Goal: Download file/media

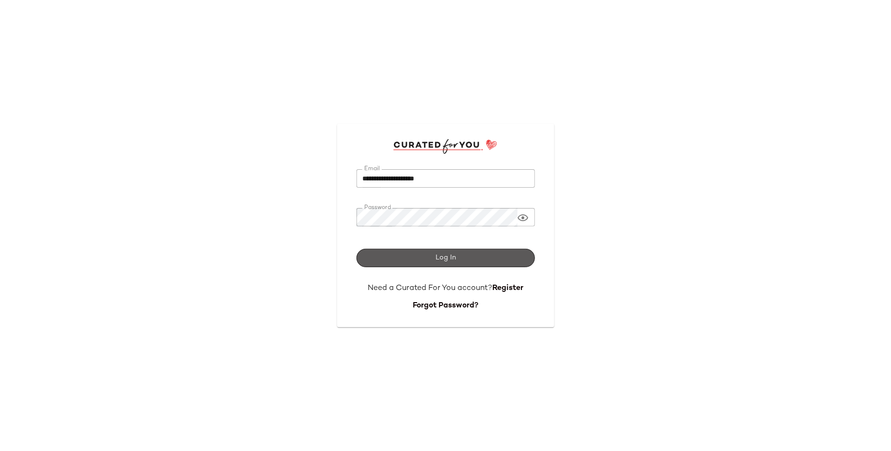
click at [431, 262] on button "Log In" at bounding box center [446, 258] width 179 height 18
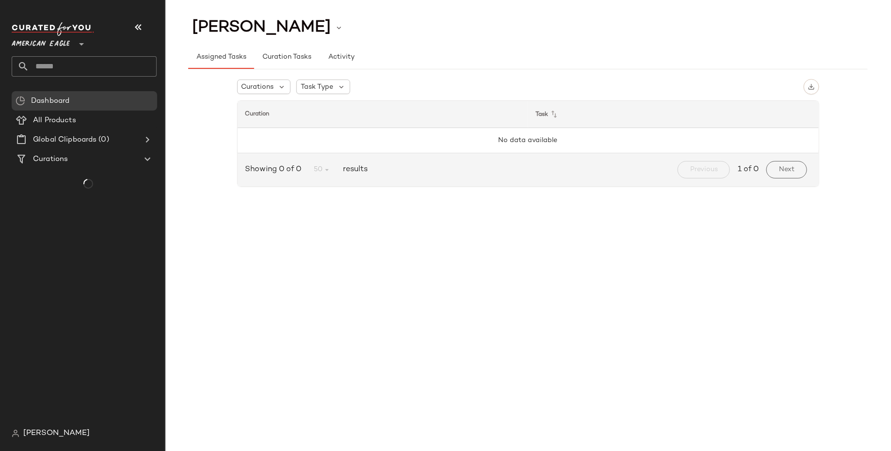
click at [48, 40] on span "American Eagle" at bounding box center [41, 41] width 58 height 17
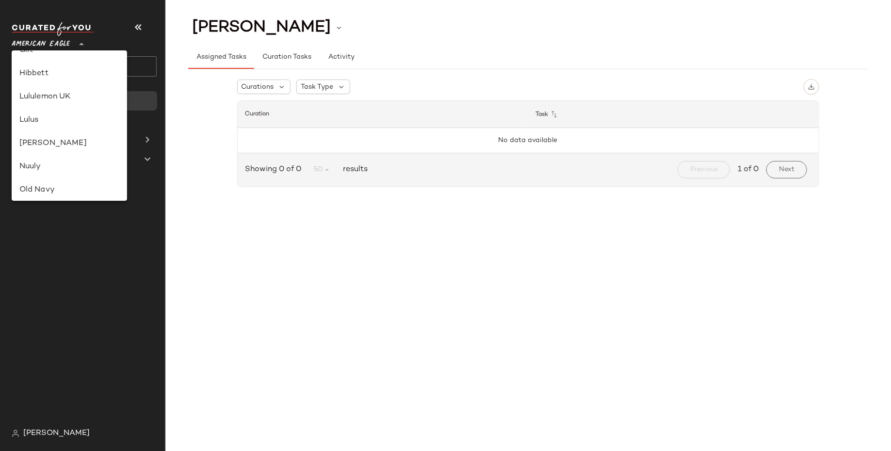
scroll to position [338, 0]
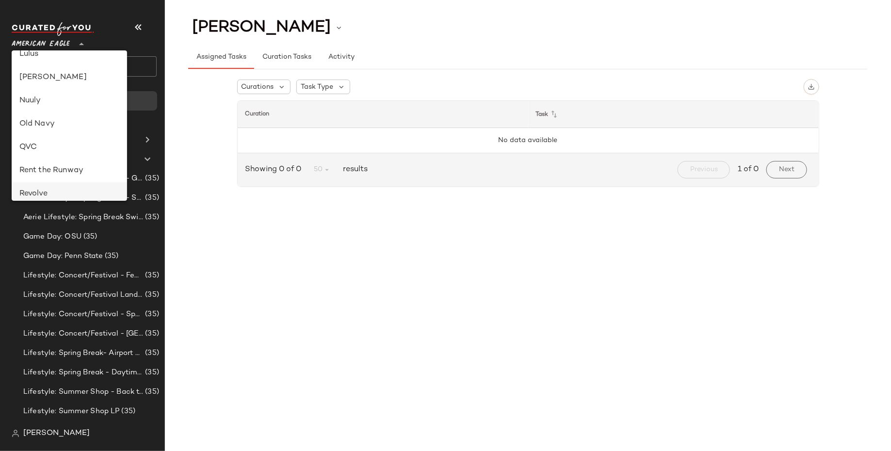
click at [64, 194] on div "Revolve" at bounding box center [69, 194] width 100 height 12
type input "**"
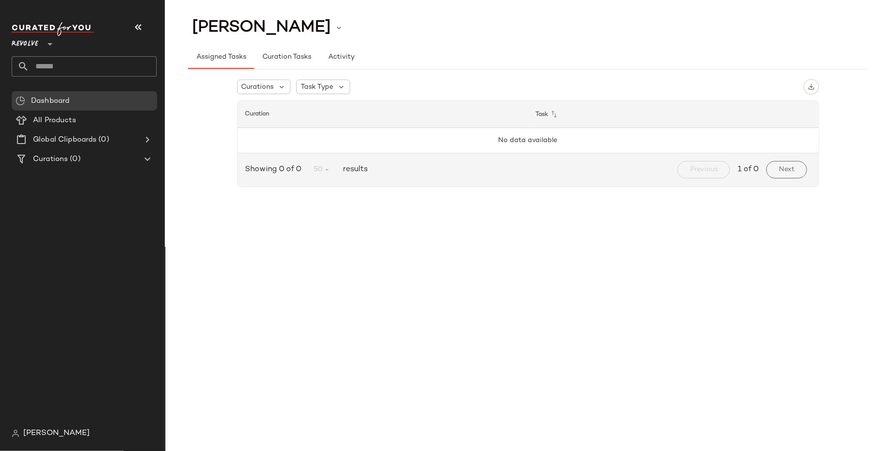
click at [60, 431] on span "[PERSON_NAME]" at bounding box center [56, 434] width 66 height 12
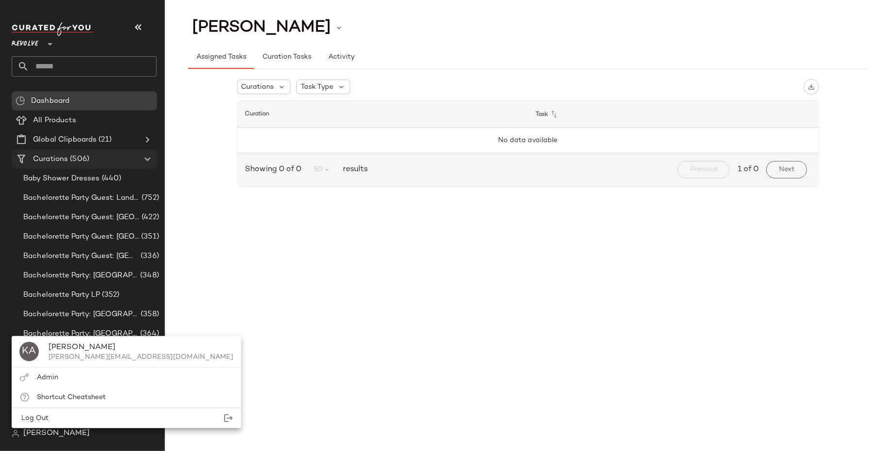
click at [73, 157] on span "(506)" at bounding box center [78, 159] width 21 height 11
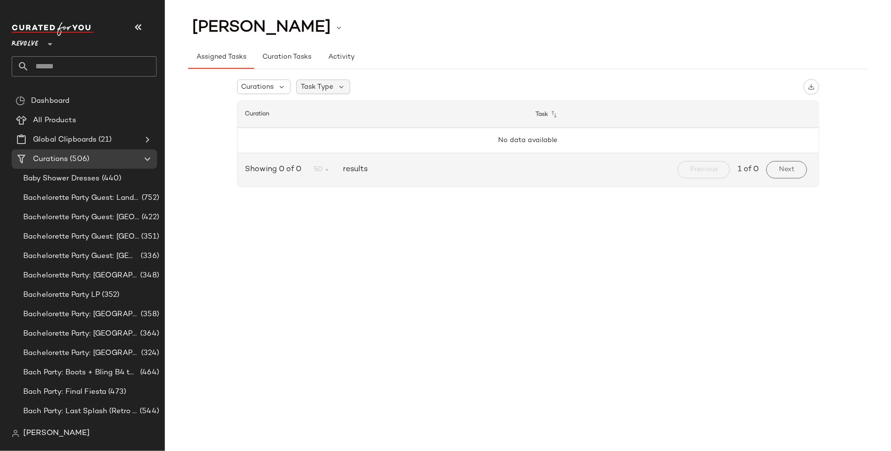
click at [326, 86] on span "Task Type" at bounding box center [317, 87] width 33 height 10
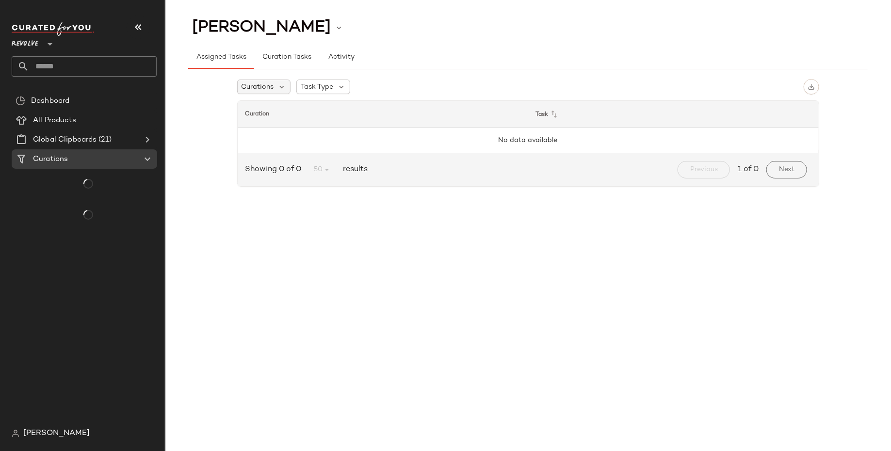
click at [258, 84] on span "Curations" at bounding box center [258, 87] width 33 height 10
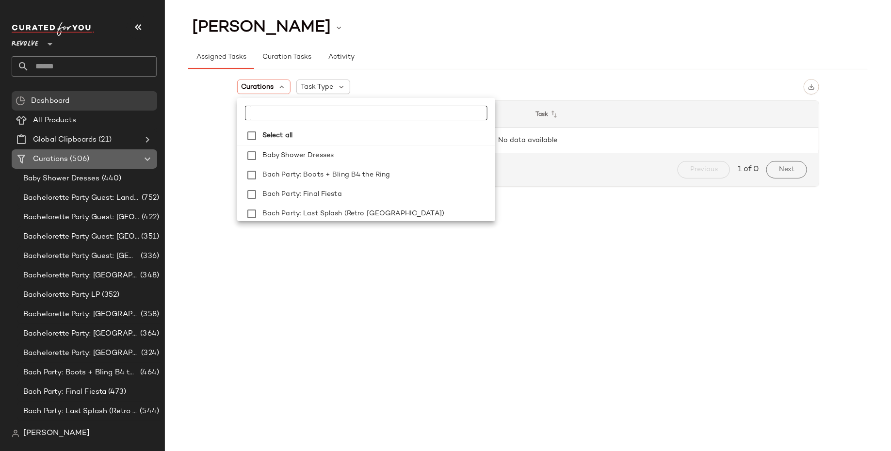
click at [57, 154] on span "Curations" at bounding box center [50, 159] width 35 height 11
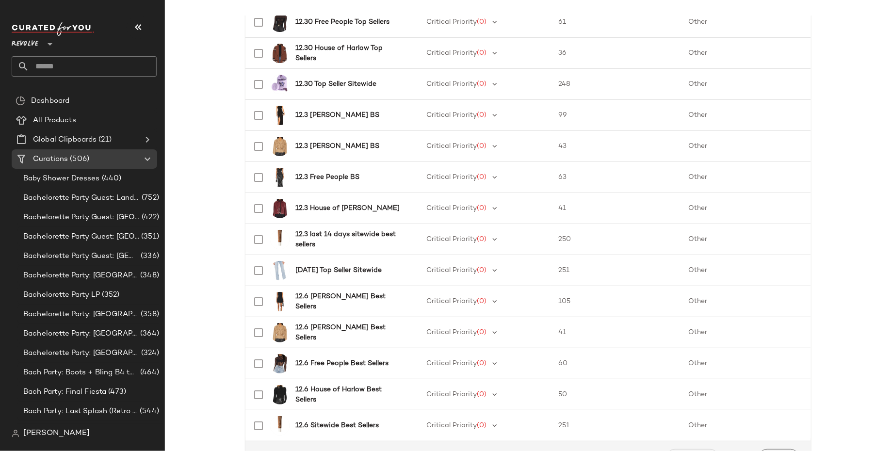
scroll to position [347, 0]
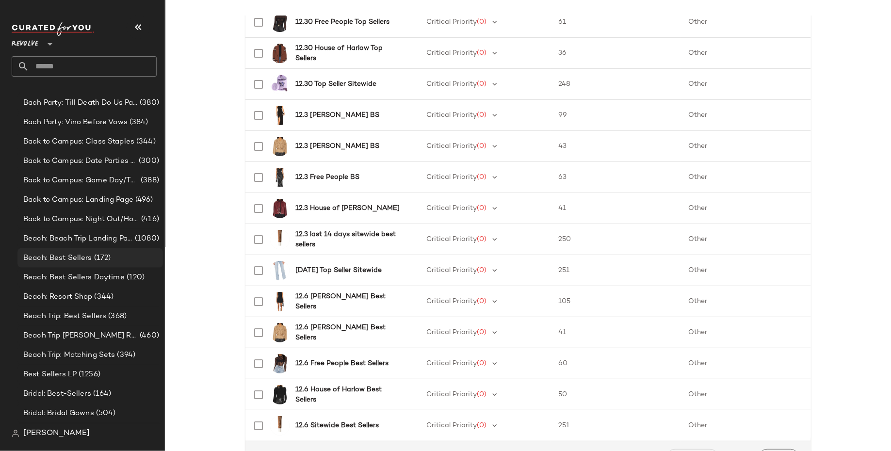
click at [101, 259] on span "(172)" at bounding box center [101, 258] width 19 height 11
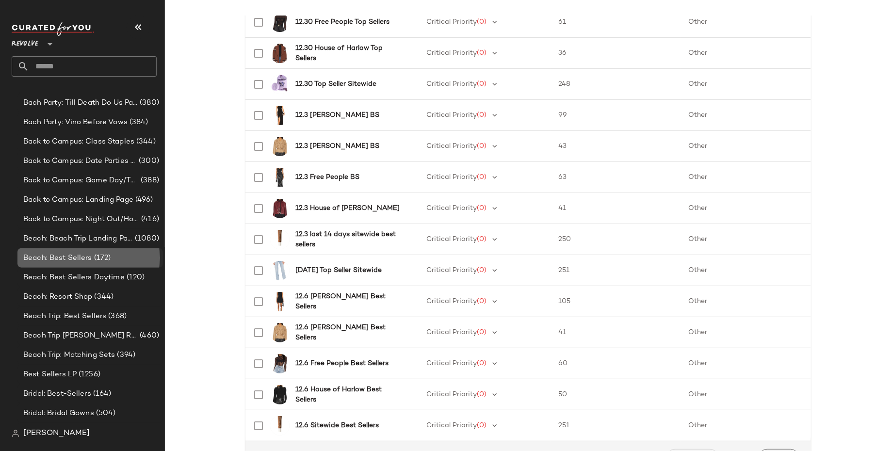
click at [85, 262] on span "Beach: Best Sellers" at bounding box center [57, 258] width 69 height 11
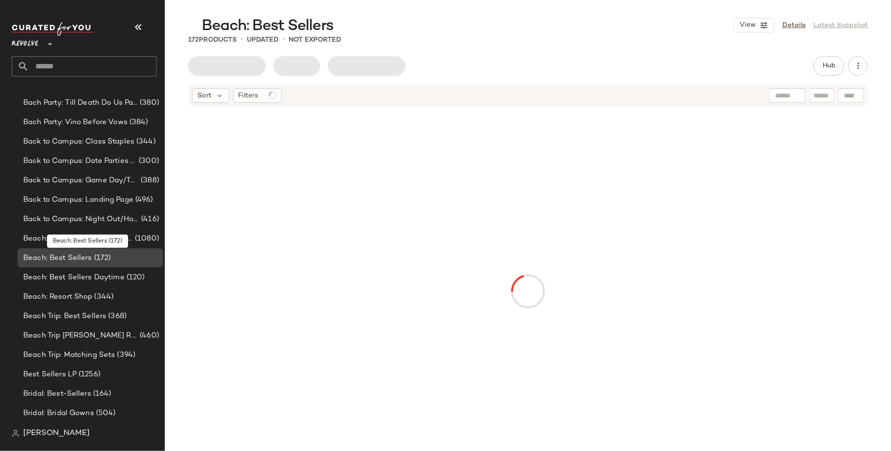
click at [51, 262] on span "Beach: Best Sellers" at bounding box center [57, 258] width 69 height 11
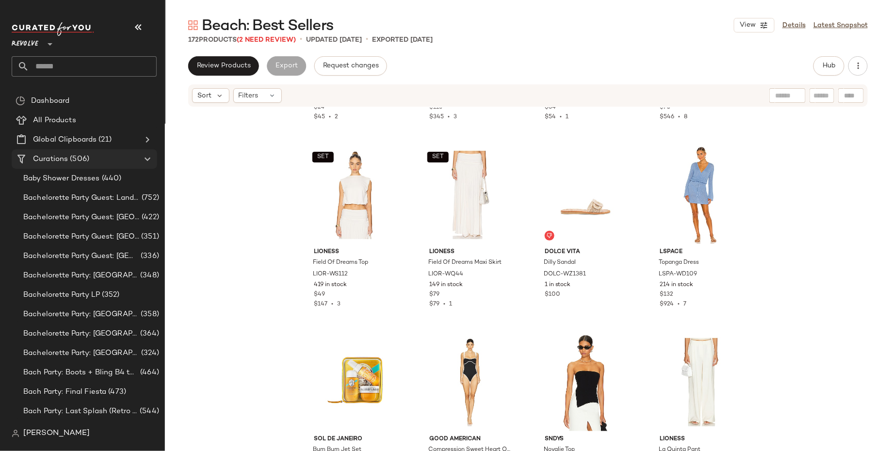
click at [109, 151] on Curations "Curations (506)" at bounding box center [85, 158] width 146 height 19
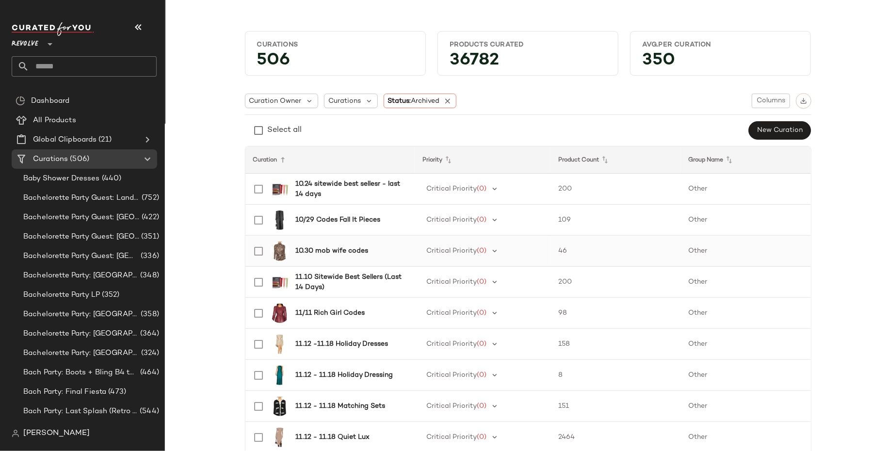
scroll to position [7, 0]
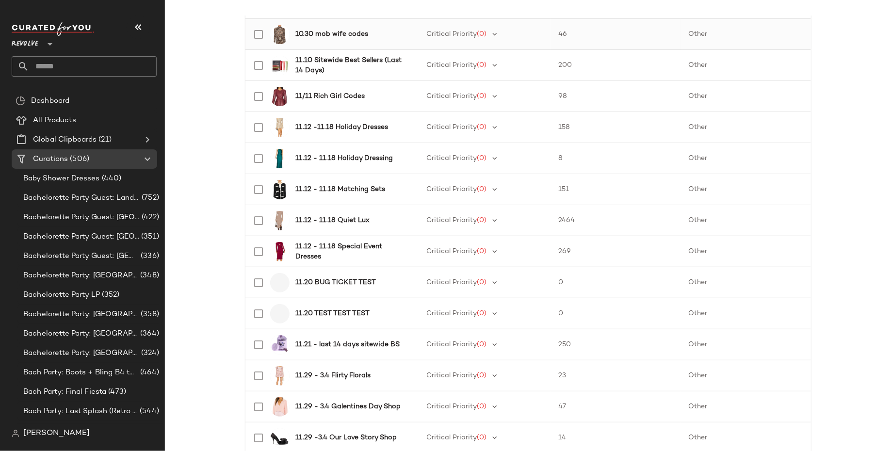
scroll to position [956, 0]
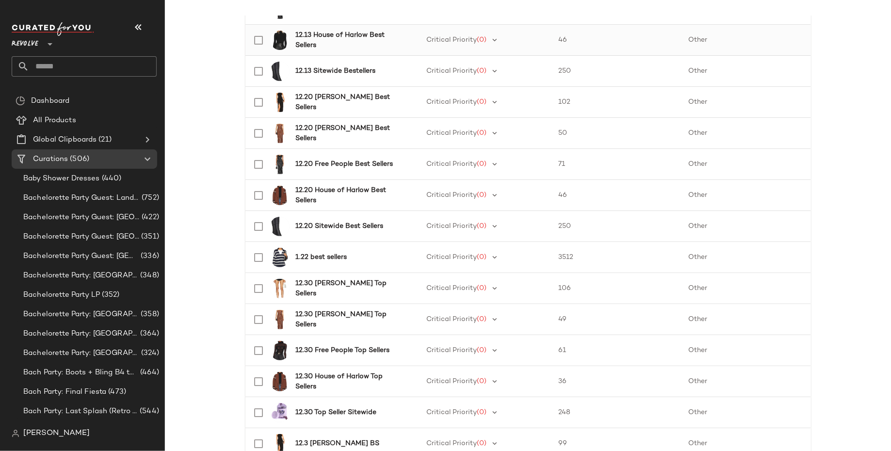
scroll to position [347, 0]
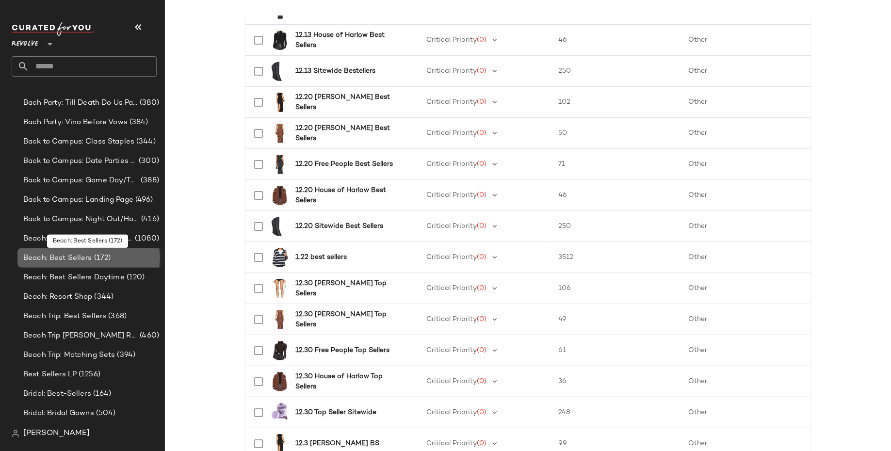
click at [109, 259] on span "(172)" at bounding box center [101, 258] width 19 height 11
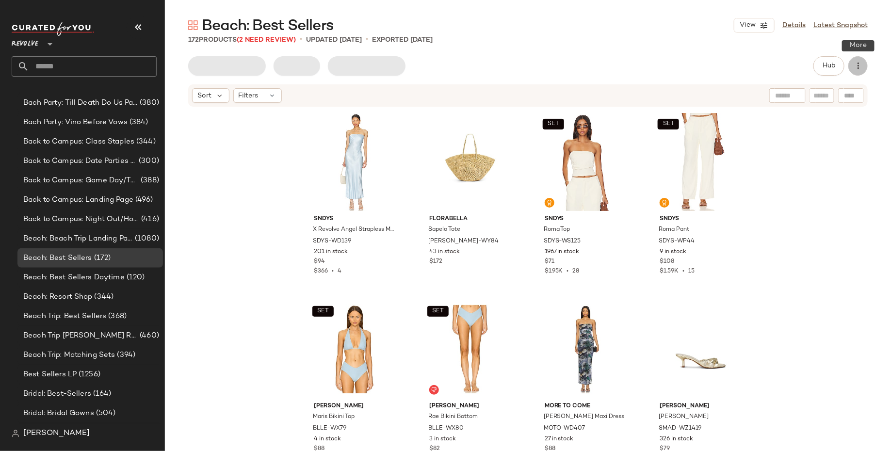
click at [857, 72] on button "button" at bounding box center [858, 65] width 19 height 19
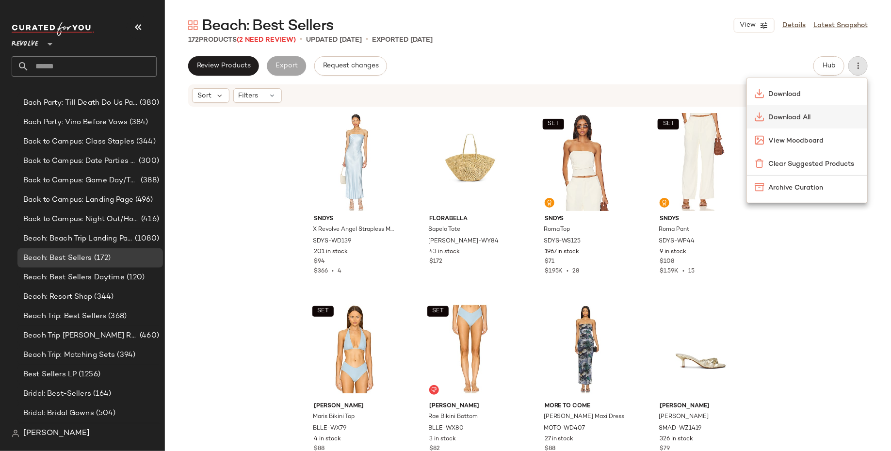
click at [814, 117] on span "Download All" at bounding box center [814, 118] width 91 height 10
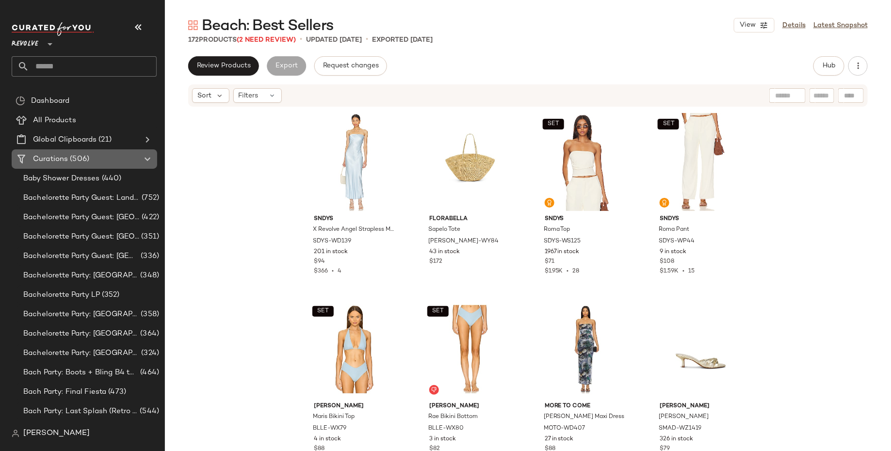
click at [64, 154] on span "Curations" at bounding box center [50, 159] width 35 height 11
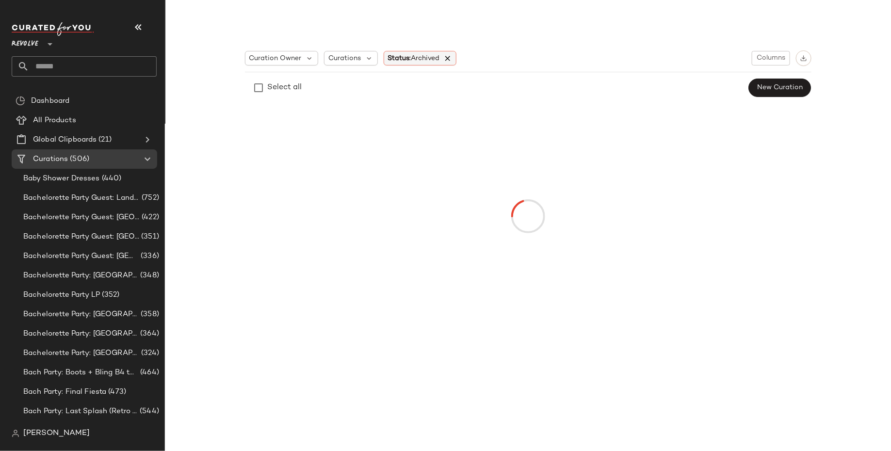
click at [452, 58] on icon at bounding box center [448, 58] width 9 height 9
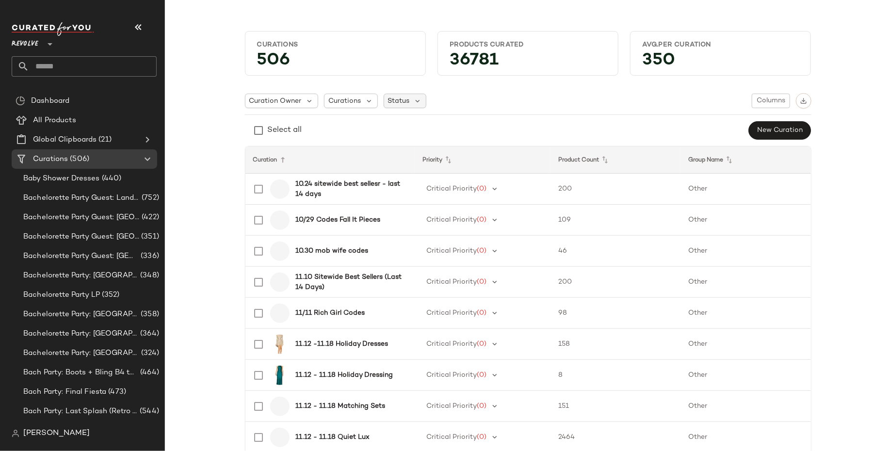
click at [399, 100] on span "Status" at bounding box center [399, 101] width 22 height 10
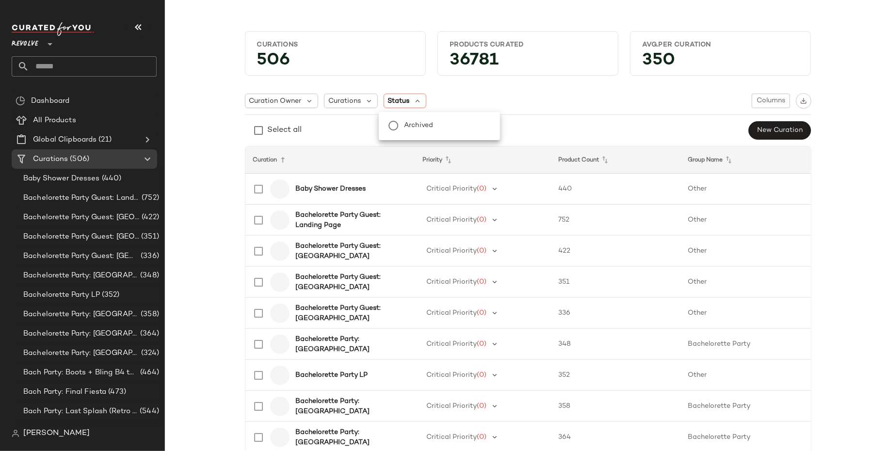
click at [549, 115] on div "Curation Owner Curations Status Columns Select all New Curation" at bounding box center [528, 116] width 567 height 47
click at [57, 436] on span "[PERSON_NAME]" at bounding box center [56, 434] width 66 height 12
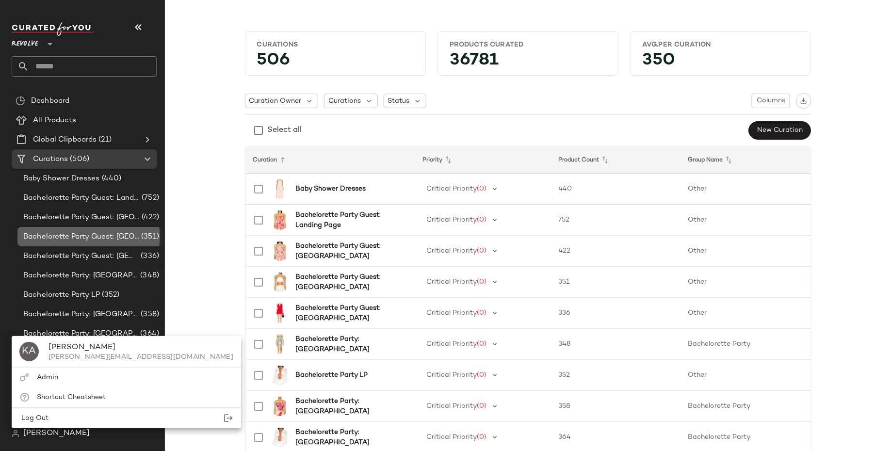
click at [88, 233] on span "Bachelorette Party Guest: [GEOGRAPHIC_DATA]" at bounding box center [81, 236] width 116 height 11
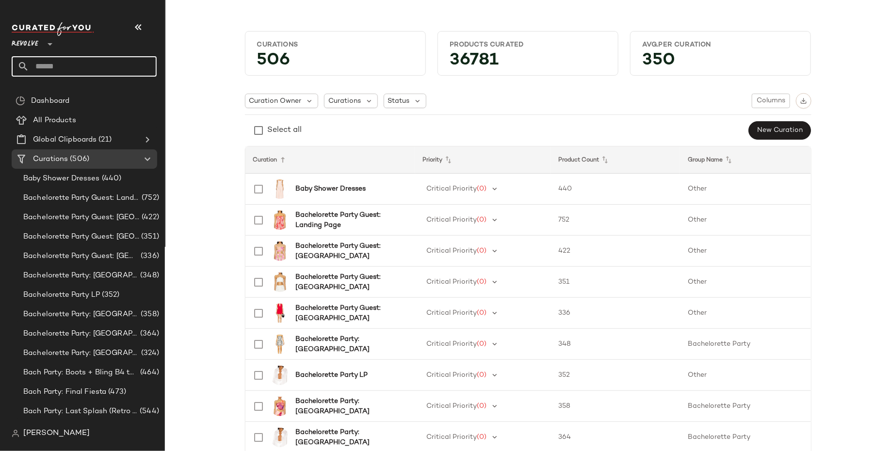
click at [97, 59] on input "text" at bounding box center [93, 66] width 128 height 20
type input "*****"
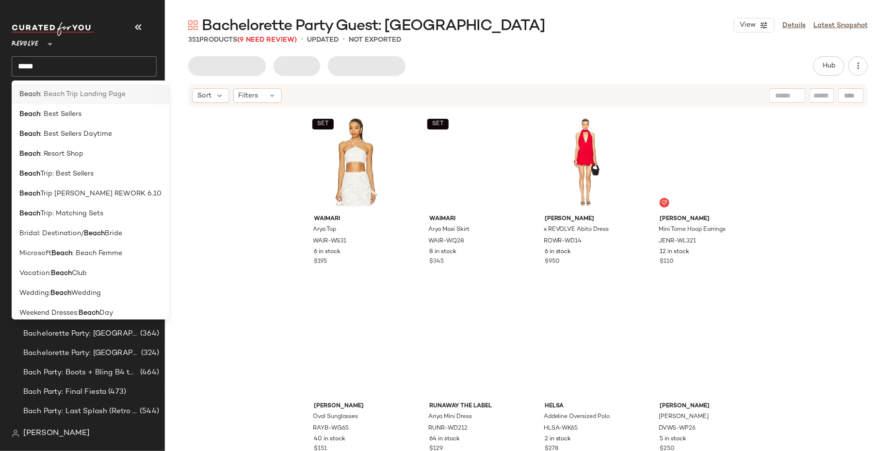
click at [123, 93] on div "Beach : Beach Trip Landing Page" at bounding box center [90, 94] width 142 height 10
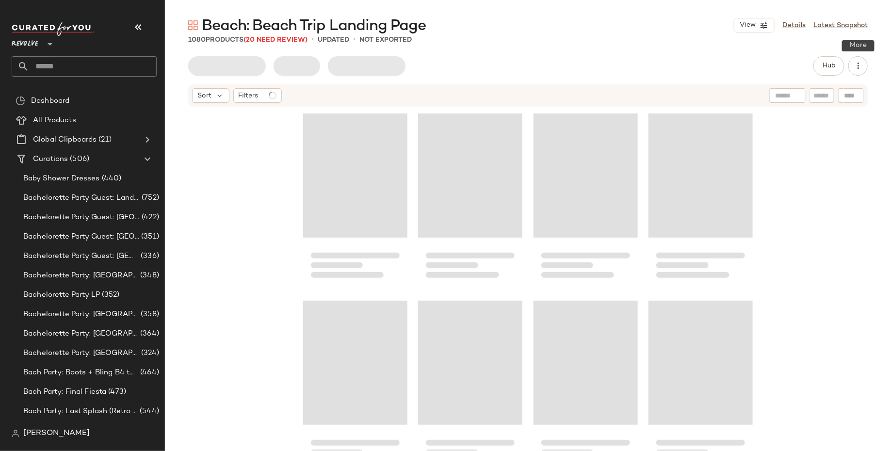
click at [859, 67] on icon "button" at bounding box center [858, 66] width 10 height 10
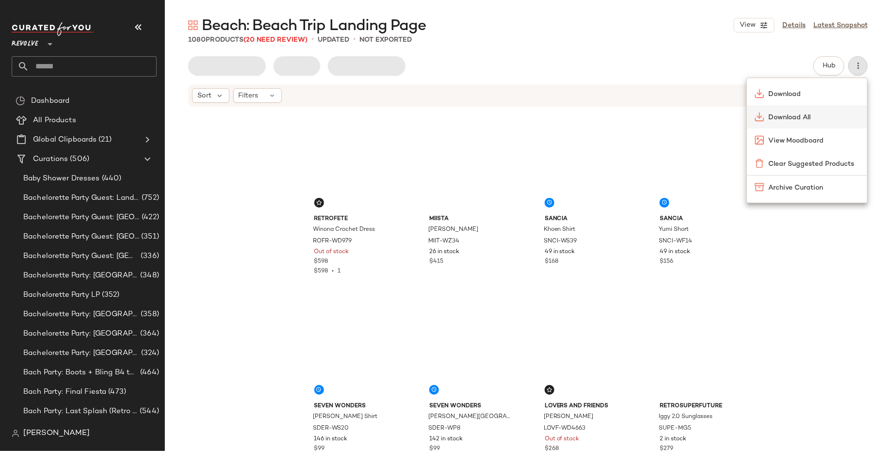
click at [812, 118] on span "Download All" at bounding box center [814, 118] width 91 height 10
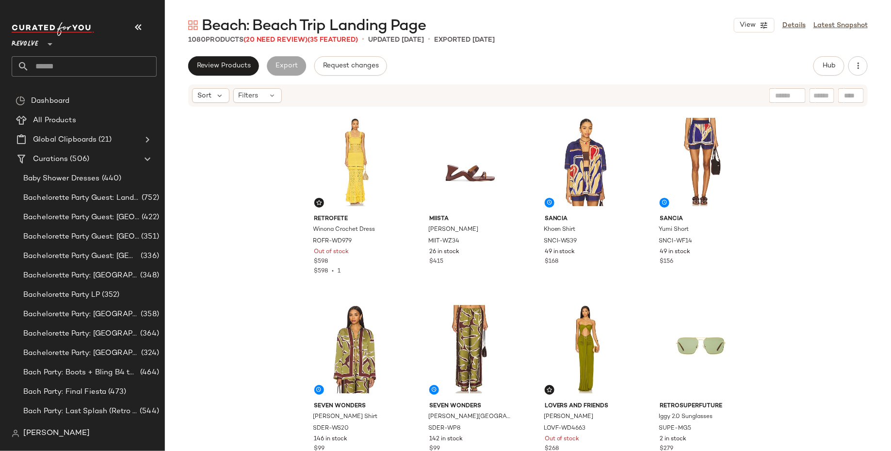
click at [127, 75] on input "text" at bounding box center [93, 66] width 128 height 20
click at [122, 154] on div "Curations (506)" at bounding box center [85, 159] width 110 height 11
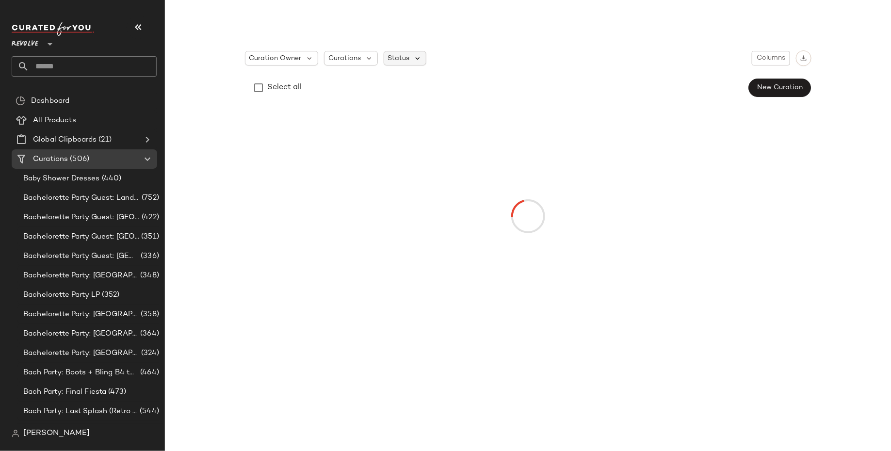
click at [414, 62] on icon at bounding box center [418, 58] width 9 height 9
click at [420, 87] on span "Archived" at bounding box center [422, 82] width 29 height 19
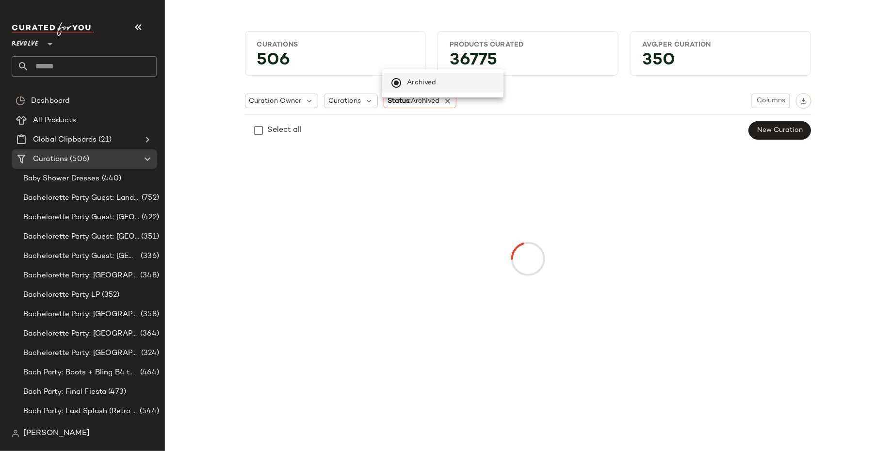
click at [534, 173] on div at bounding box center [528, 259] width 563 height 222
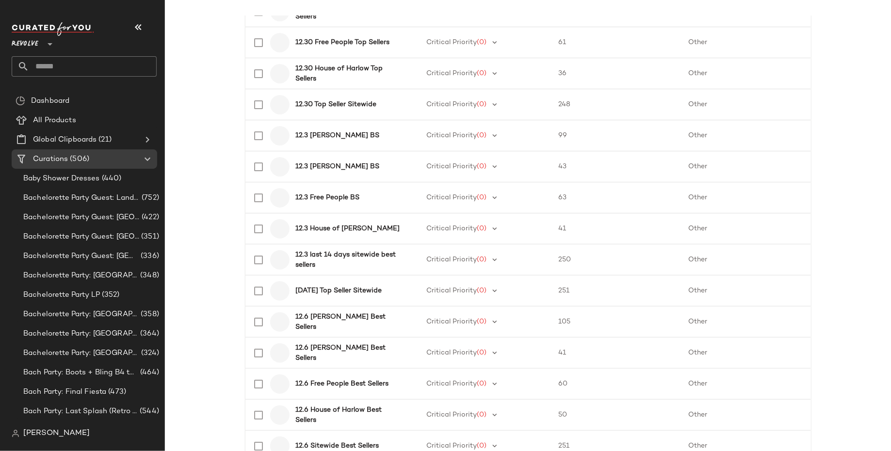
scroll to position [1330, 0]
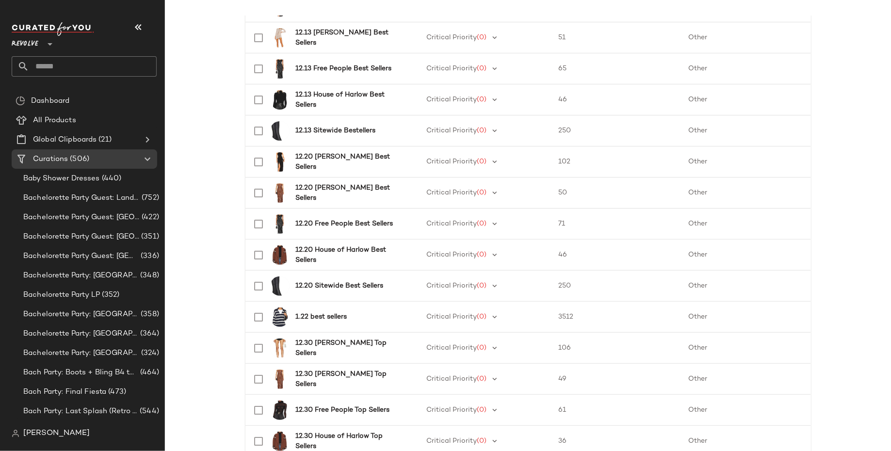
scroll to position [804, 0]
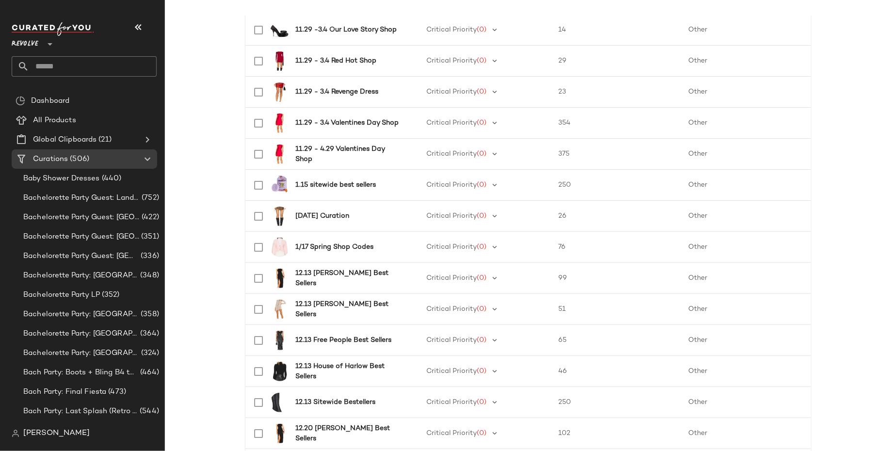
scroll to position [505, 0]
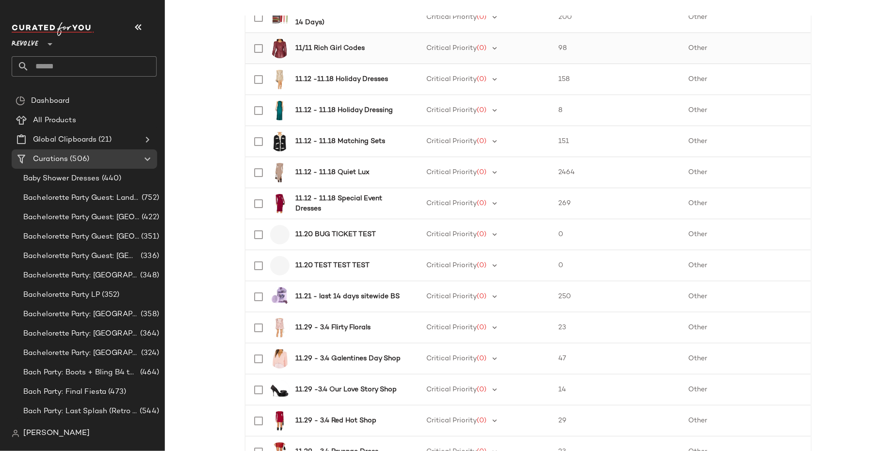
scroll to position [264, 0]
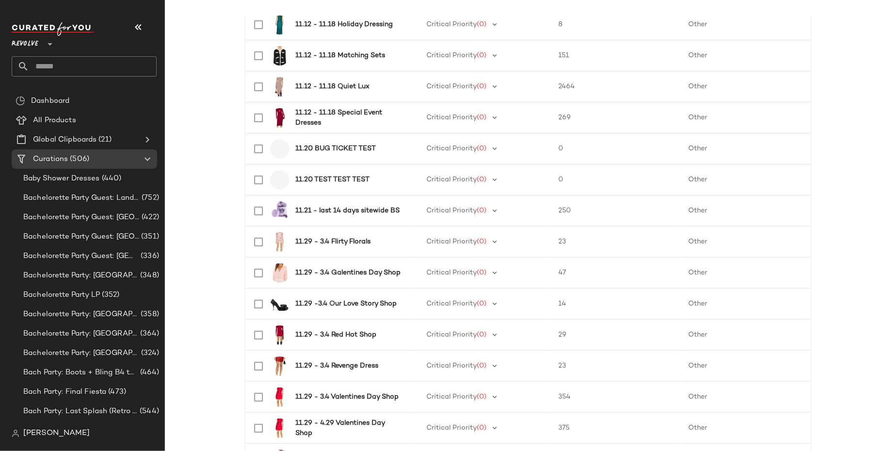
scroll to position [352, 0]
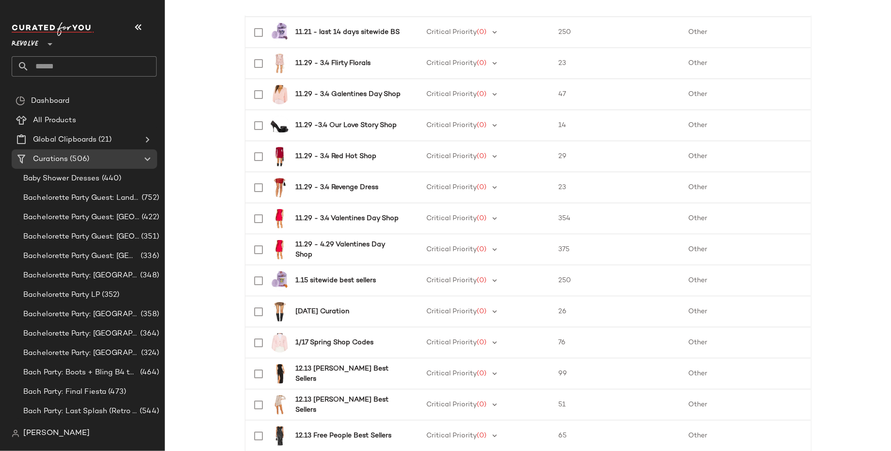
scroll to position [609, 0]
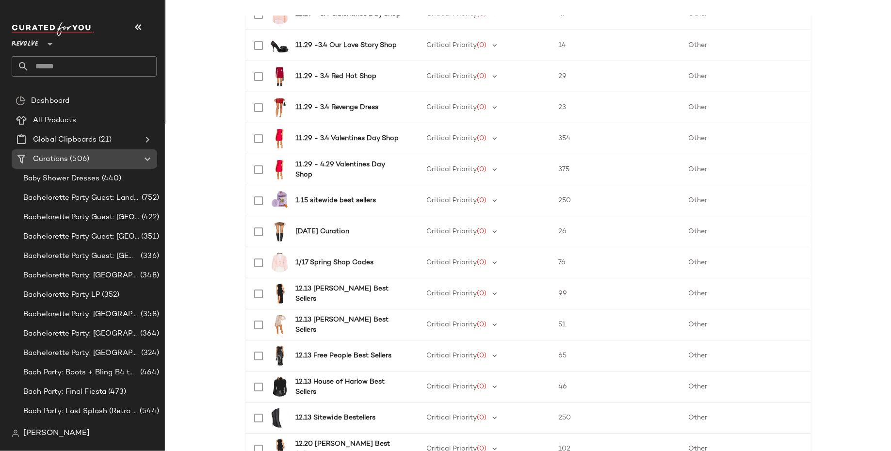
click at [63, 161] on span "Curations" at bounding box center [50, 159] width 35 height 11
click at [63, 208] on div "Bachelorette Party Guest: [GEOGRAPHIC_DATA] (422)" at bounding box center [90, 217] width 146 height 19
click at [71, 163] on span "(506)" at bounding box center [78, 159] width 21 height 11
click at [99, 68] on input "text" at bounding box center [93, 66] width 128 height 20
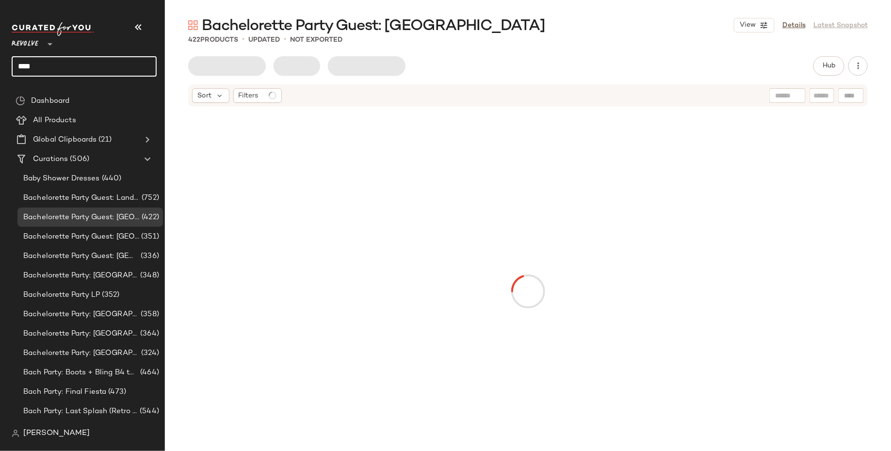
type input "****"
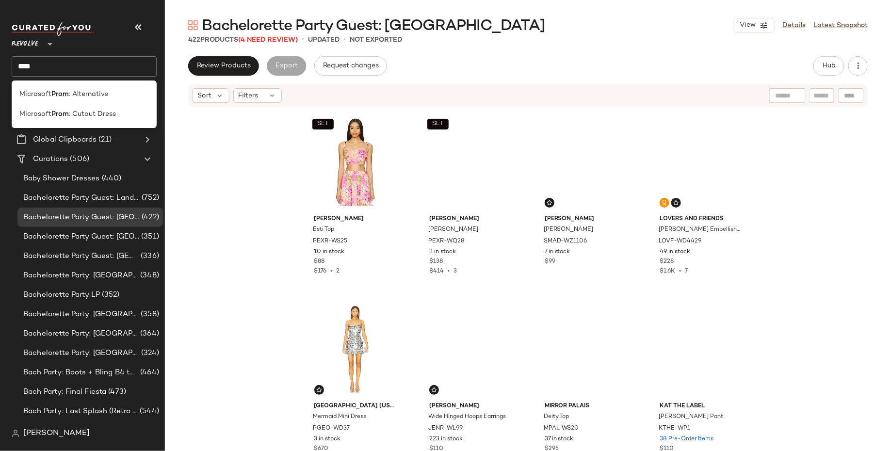
click at [102, 61] on input "****" at bounding box center [84, 66] width 145 height 20
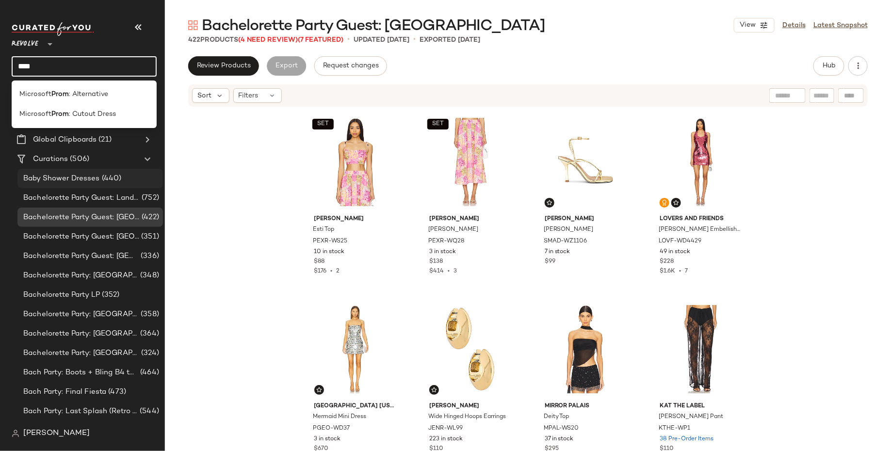
click at [84, 176] on span "Baby Shower Dresses" at bounding box center [61, 178] width 77 height 11
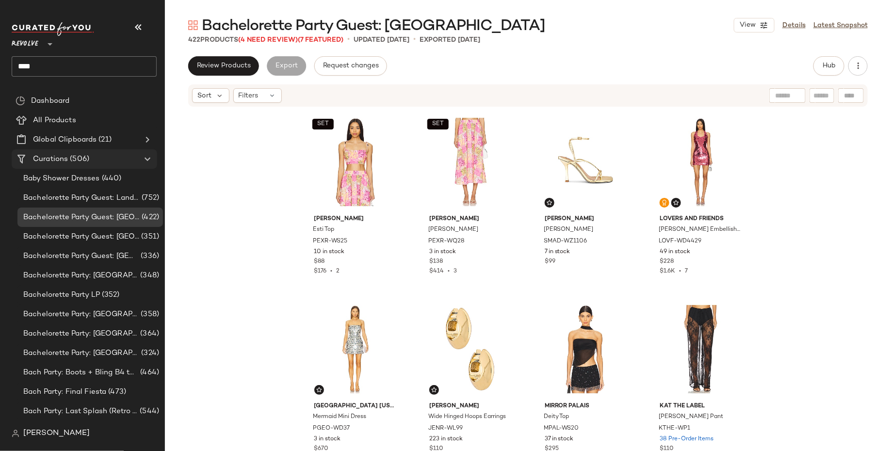
click at [91, 161] on div "Curations (506)" at bounding box center [85, 159] width 110 height 11
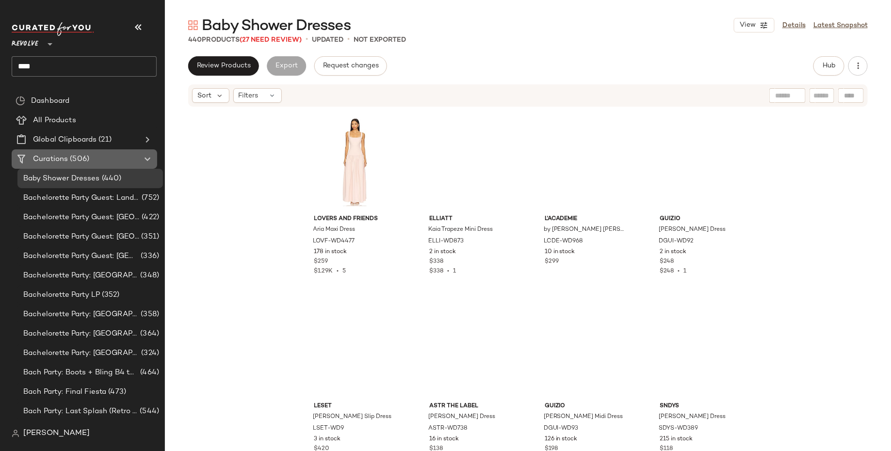
click at [106, 161] on div "Curations (506)" at bounding box center [85, 159] width 110 height 11
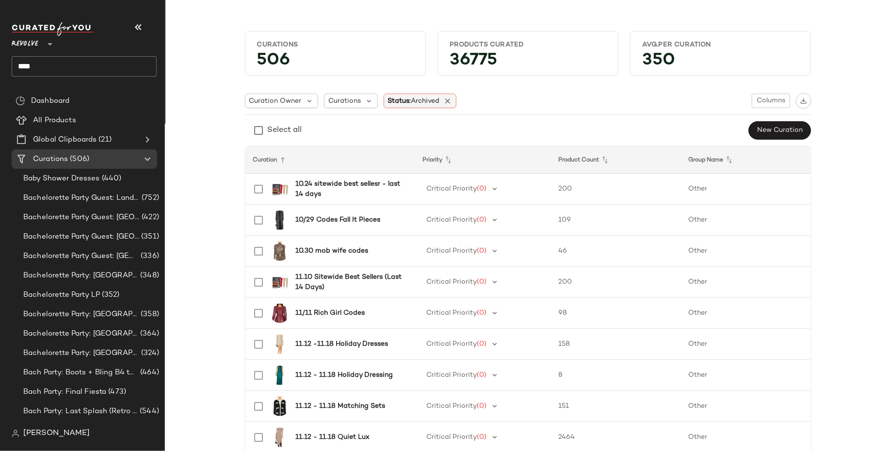
click at [452, 98] on div "Status: Archived" at bounding box center [420, 101] width 73 height 15
click at [445, 100] on icon at bounding box center [448, 101] width 9 height 9
click at [333, 96] on span "Curations" at bounding box center [344, 101] width 33 height 10
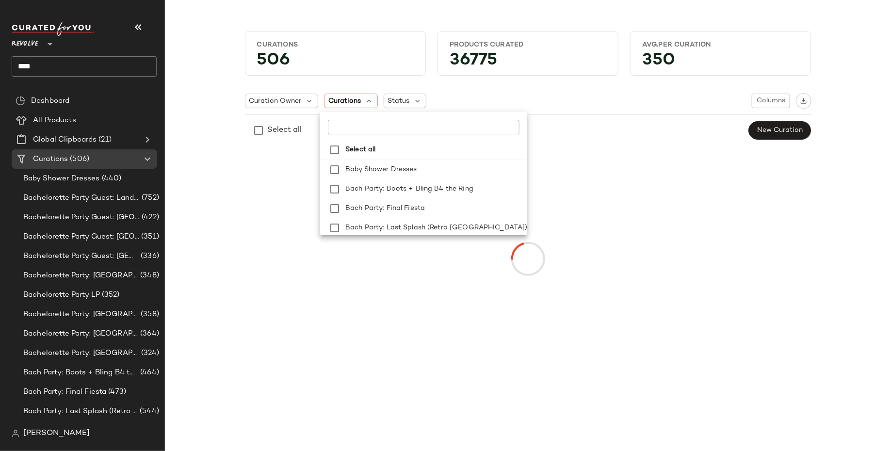
click at [358, 131] on input "text" at bounding box center [388, 127] width 121 height 15
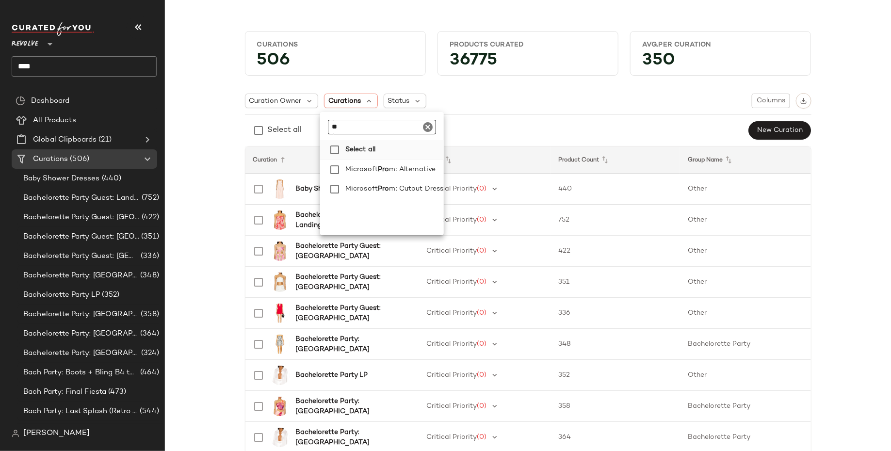
type input "*"
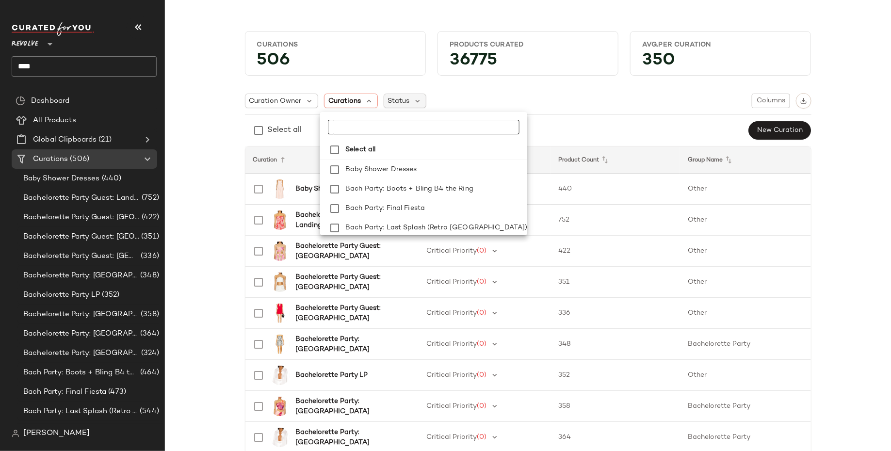
click at [407, 101] on div "Status" at bounding box center [405, 101] width 43 height 15
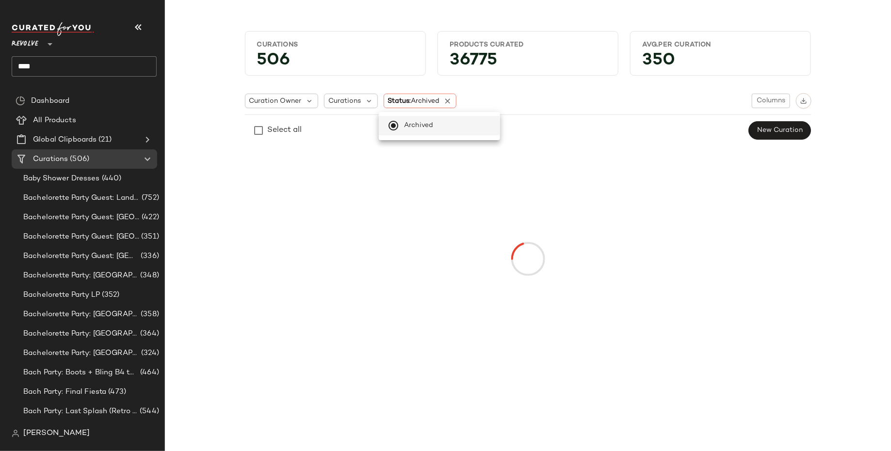
click at [560, 107] on div "Curation Owner Curations Status: Archived Columns" at bounding box center [528, 101] width 567 height 16
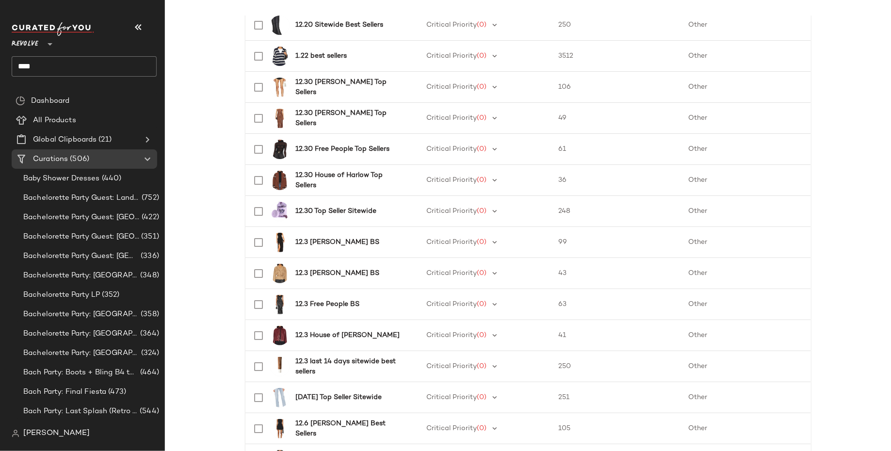
scroll to position [1330, 0]
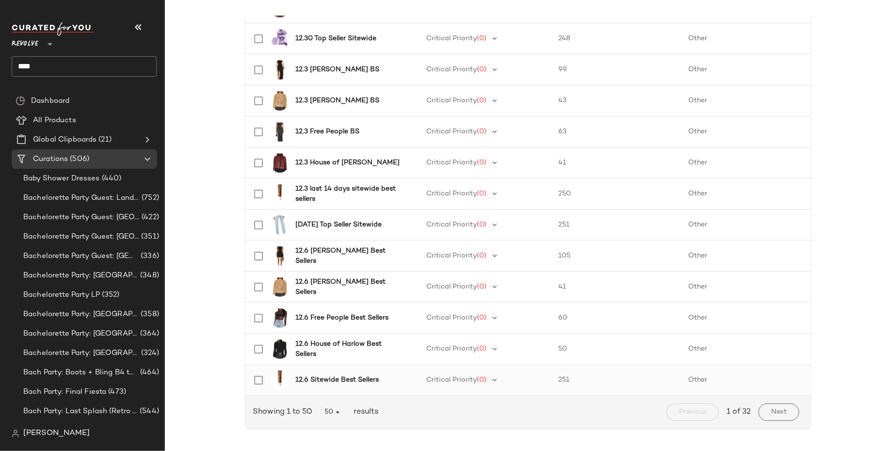
click at [356, 376] on b "12.6 Sitewide Best Sellers" at bounding box center [336, 380] width 83 height 10
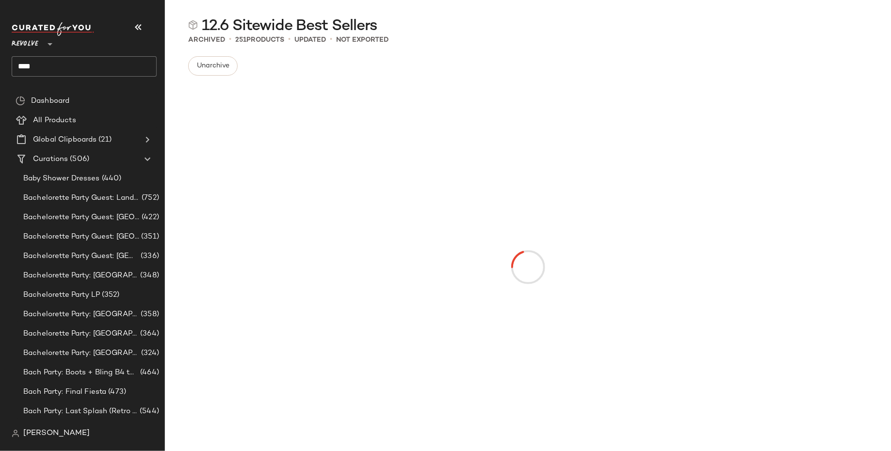
click at [356, 376] on div at bounding box center [528, 267] width 578 height 364
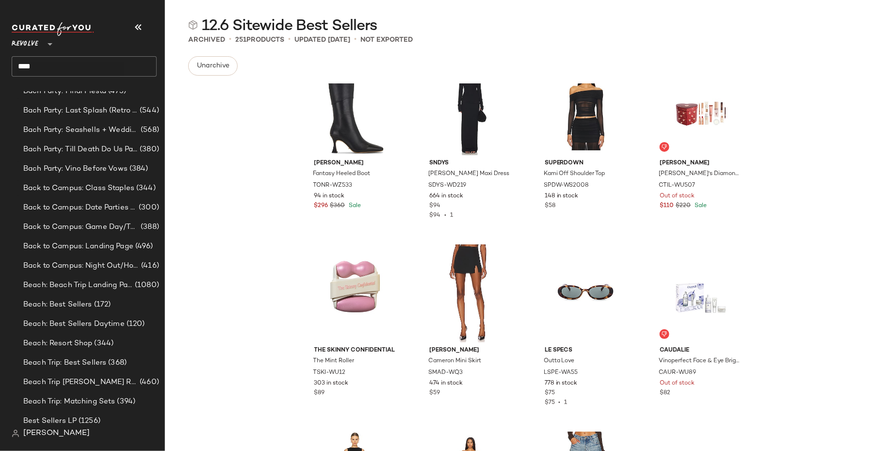
scroll to position [326, 0]
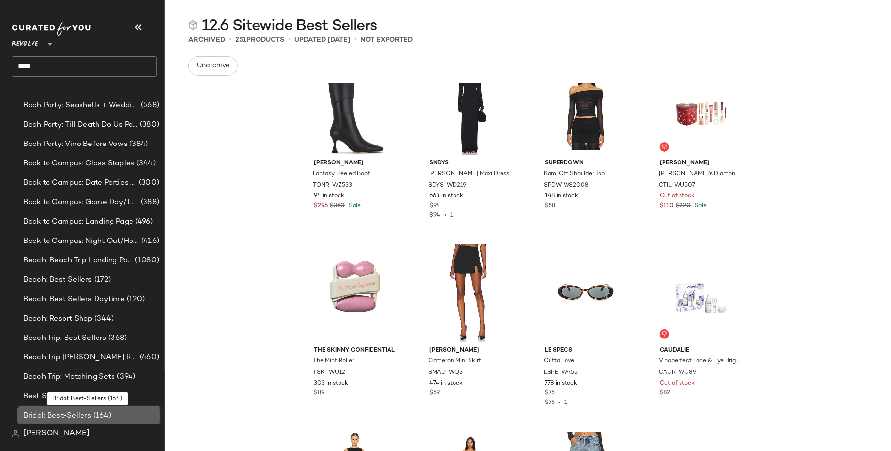
click at [99, 411] on span "(164)" at bounding box center [101, 415] width 20 height 11
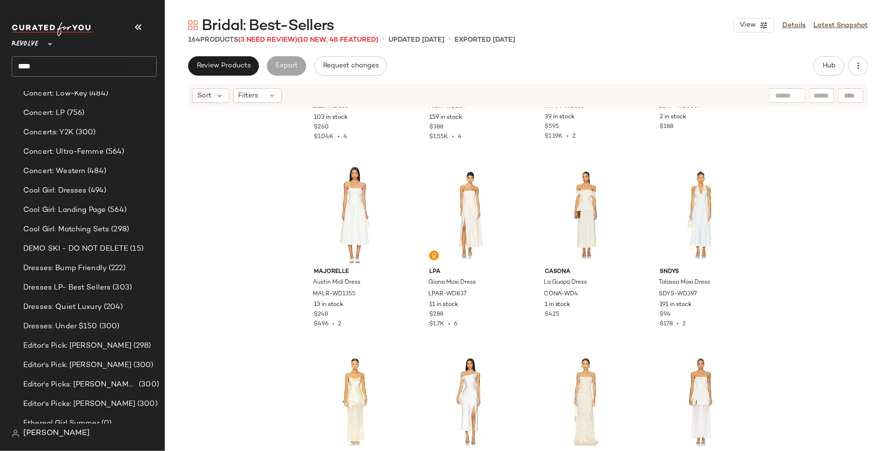
scroll to position [1182, 0]
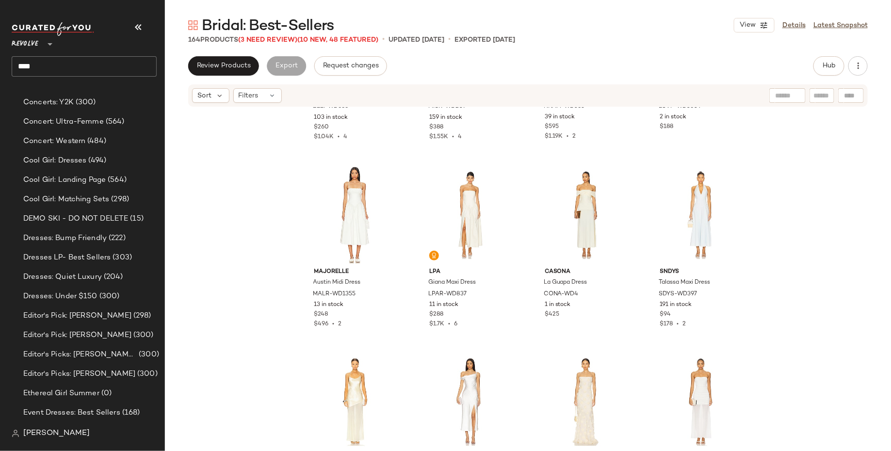
click at [122, 66] on input "****" at bounding box center [84, 66] width 145 height 20
type input "****"
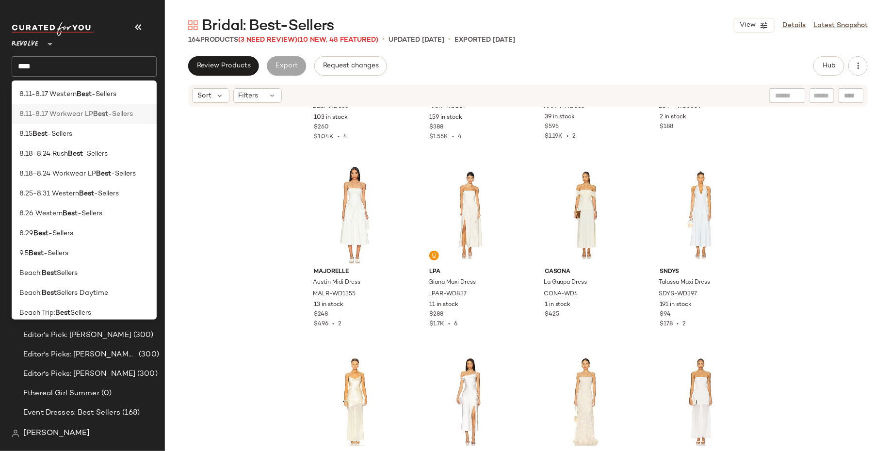
click at [132, 114] on span "-Sellers" at bounding box center [120, 114] width 25 height 10
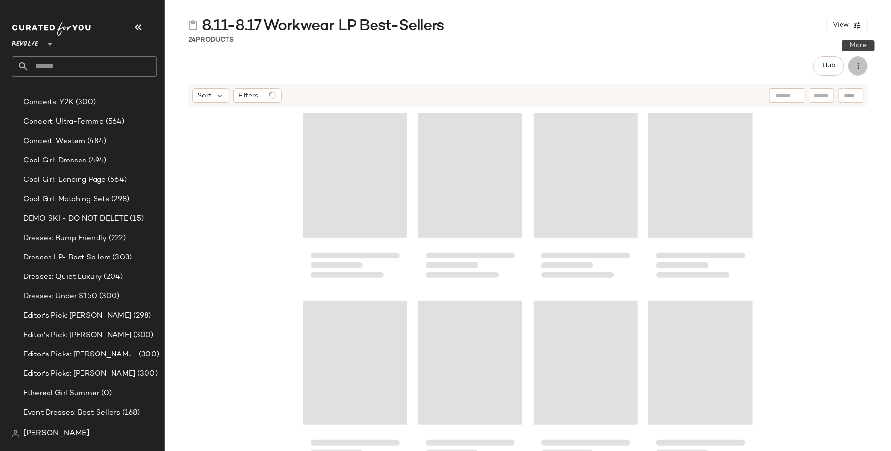
click at [856, 70] on icon "button" at bounding box center [858, 66] width 10 height 10
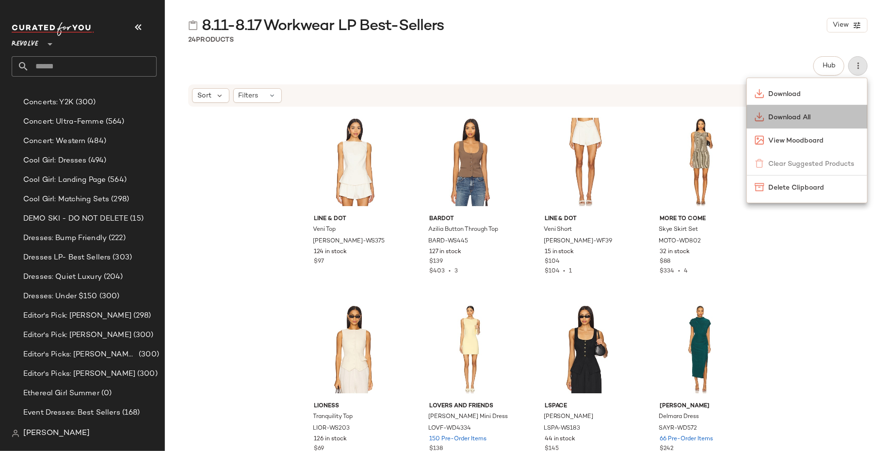
click at [817, 121] on span "Download All" at bounding box center [814, 118] width 91 height 10
